Goal: Navigation & Orientation: Find specific page/section

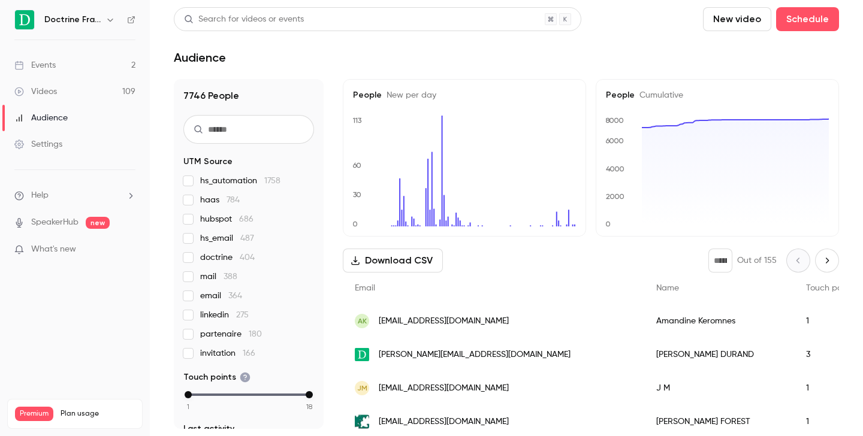
click at [110, 22] on icon "button" at bounding box center [110, 20] width 10 height 10
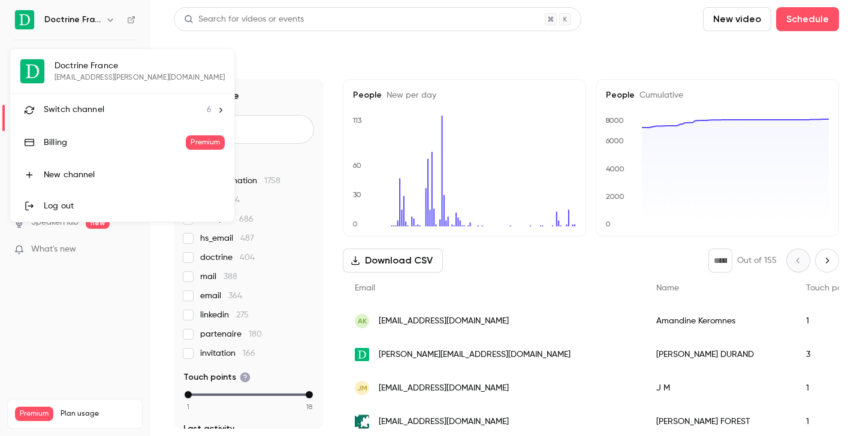
click at [98, 110] on span "Switch channel" at bounding box center [74, 110] width 61 height 13
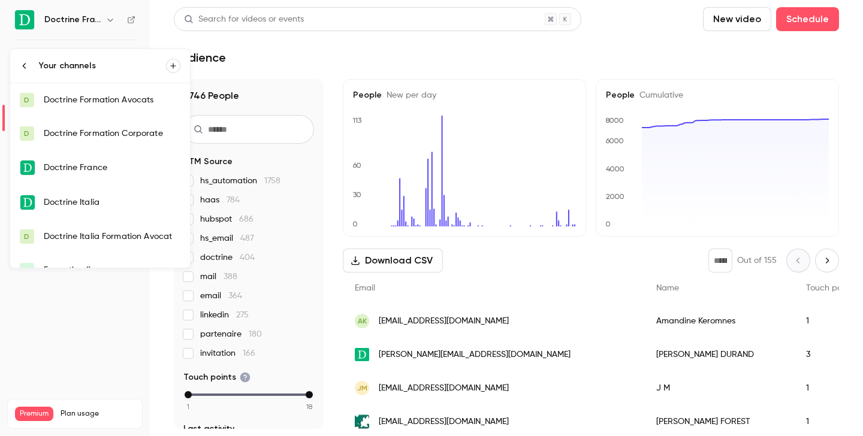
click at [113, 92] on link "D Doctrine Formation Avocats" at bounding box center [100, 100] width 180 height 34
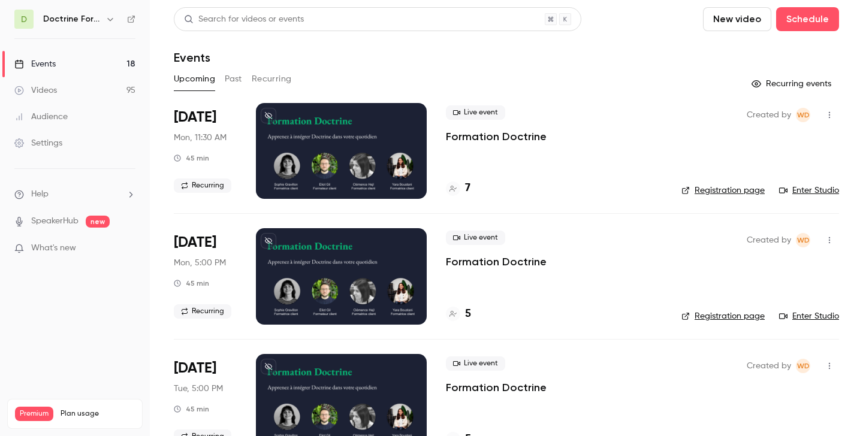
scroll to position [31, 0]
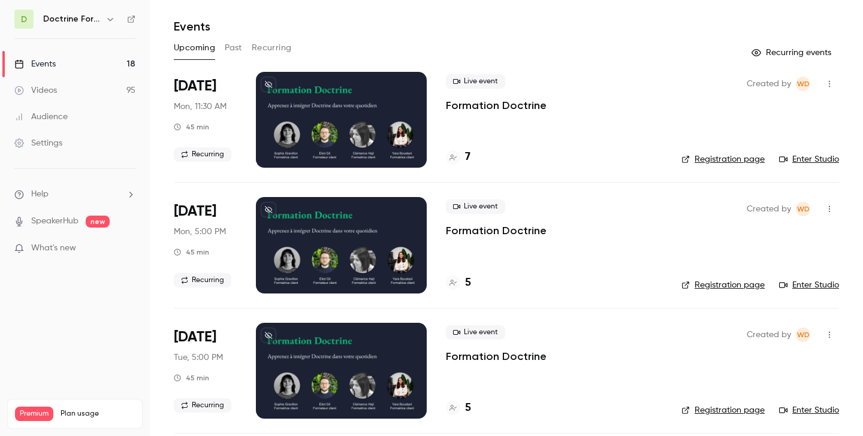
click at [108, 20] on icon "button" at bounding box center [110, 19] width 10 height 10
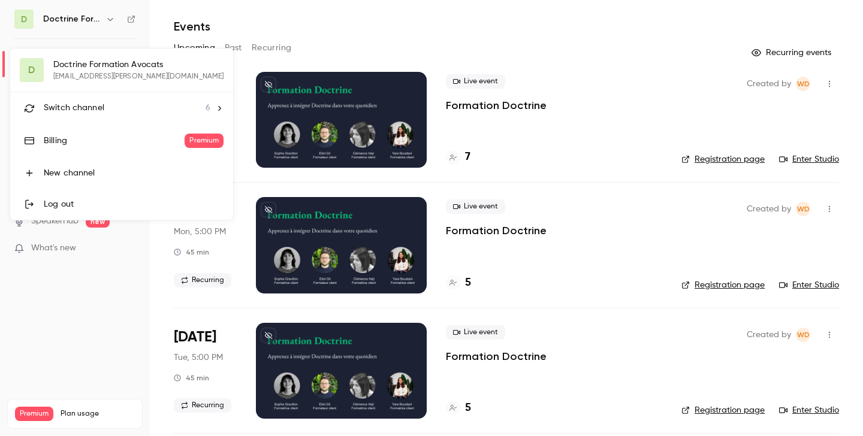
click at [89, 106] on span "Switch channel" at bounding box center [74, 108] width 61 height 13
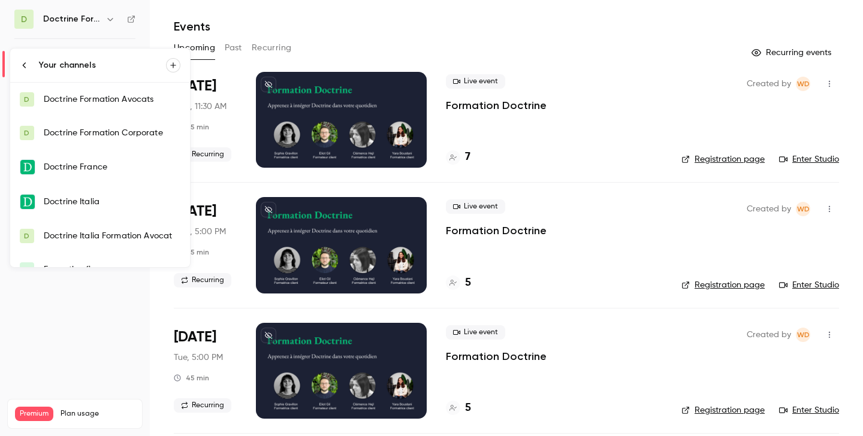
scroll to position [19, 0]
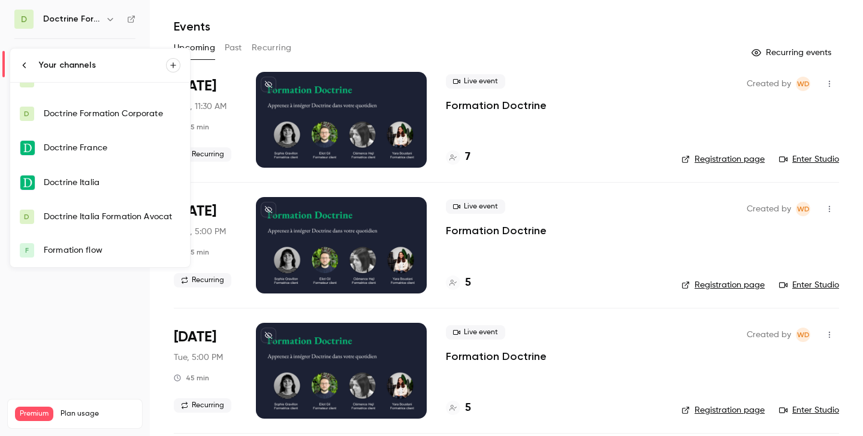
click at [95, 255] on div "Formation flow" at bounding box center [112, 250] width 137 height 12
